Goal: Task Accomplishment & Management: Manage account settings

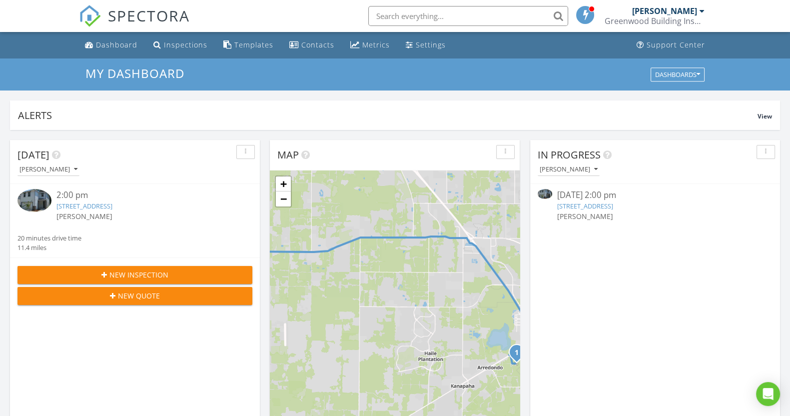
click at [570, 208] on link "[STREET_ADDRESS]" at bounding box center [585, 205] width 56 height 9
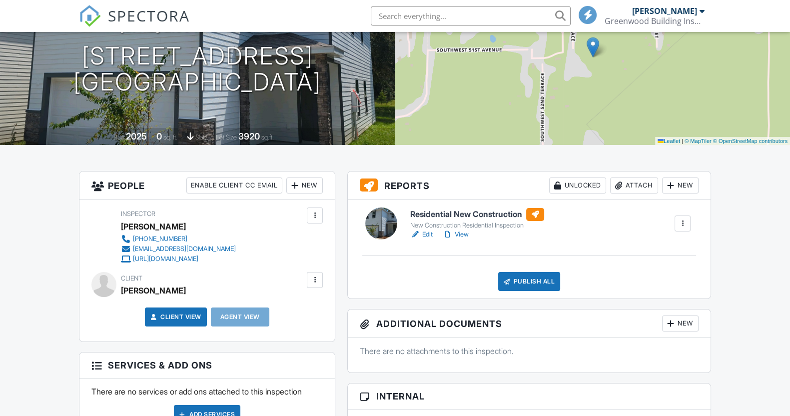
click at [464, 235] on link "View" at bounding box center [456, 234] width 26 height 10
click at [428, 230] on link "Edit" at bounding box center [421, 234] width 22 height 10
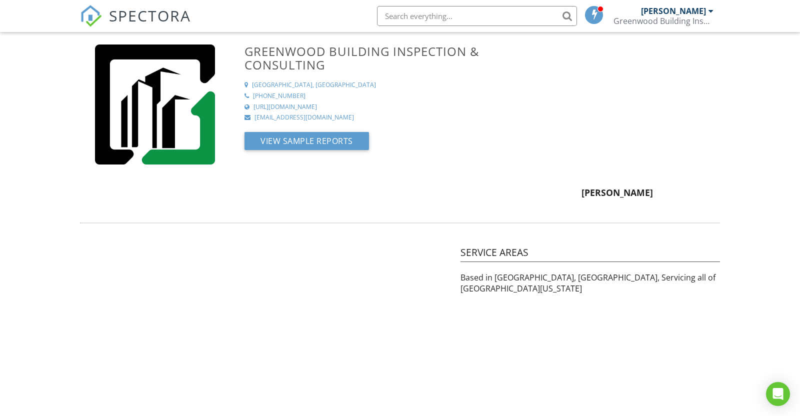
click at [165, 20] on span "SPECTORA" at bounding box center [150, 15] width 82 height 21
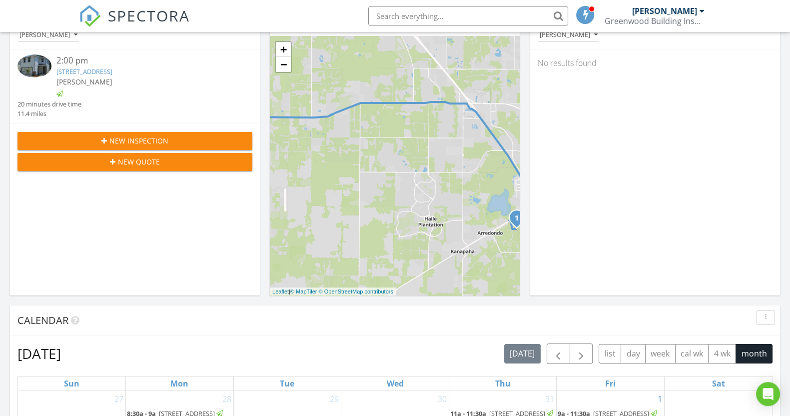
scroll to position [109, 0]
